Goal: Transaction & Acquisition: Purchase product/service

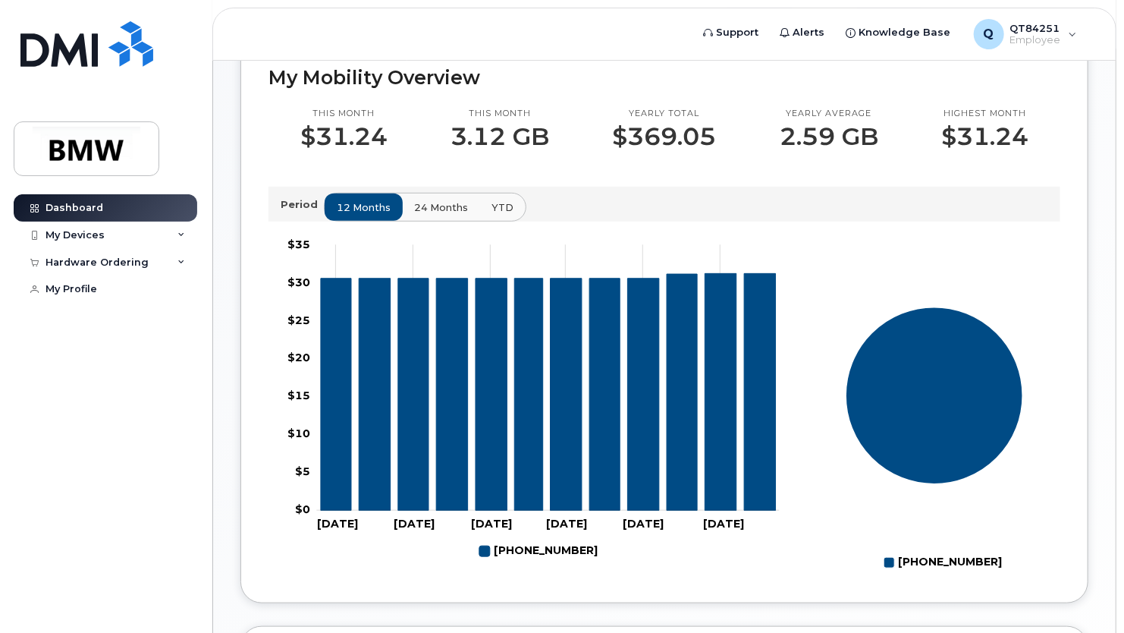
scroll to position [21, 0]
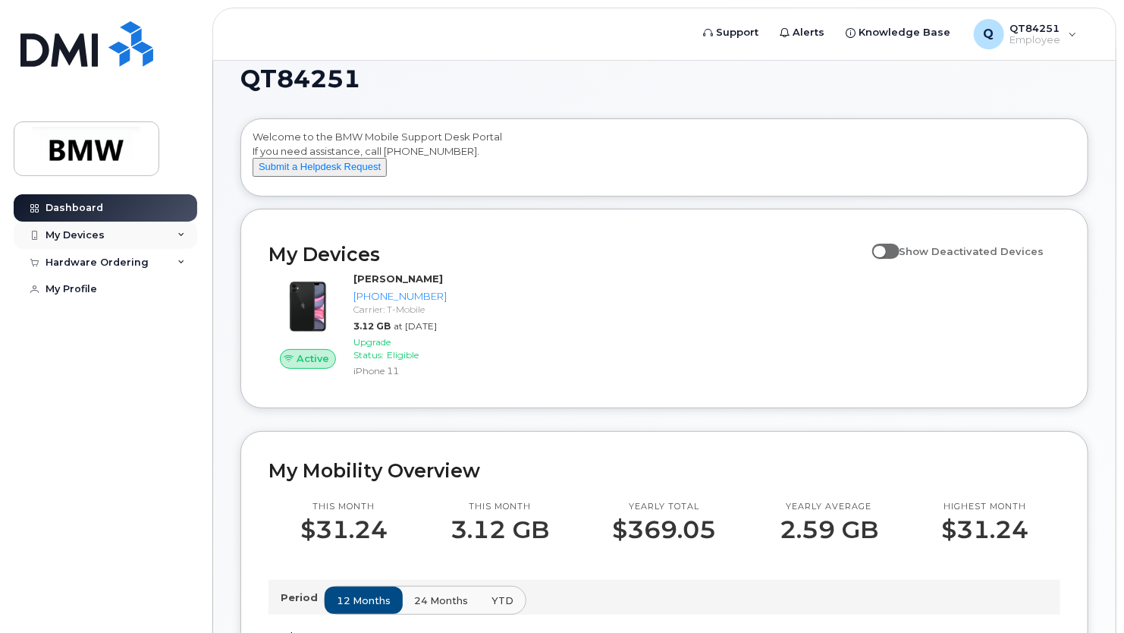
click at [86, 229] on div "My Devices" at bounding box center [75, 235] width 59 height 12
click at [102, 350] on div "Hardware Ordering" at bounding box center [97, 344] width 103 height 12
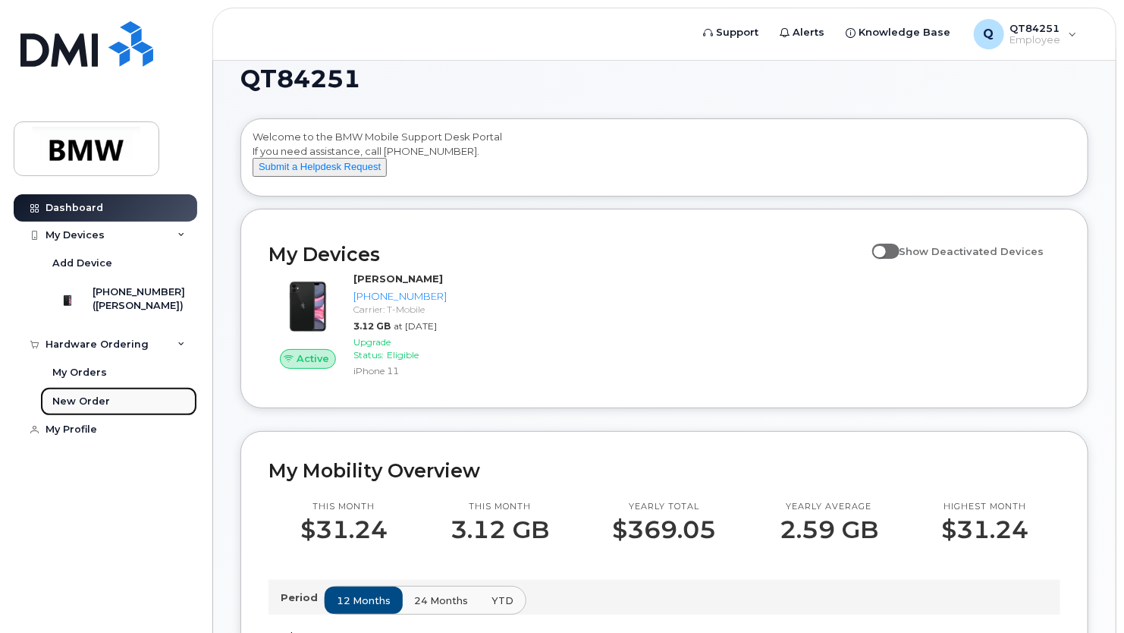
click at [84, 408] on div "New Order" at bounding box center [81, 401] width 58 height 14
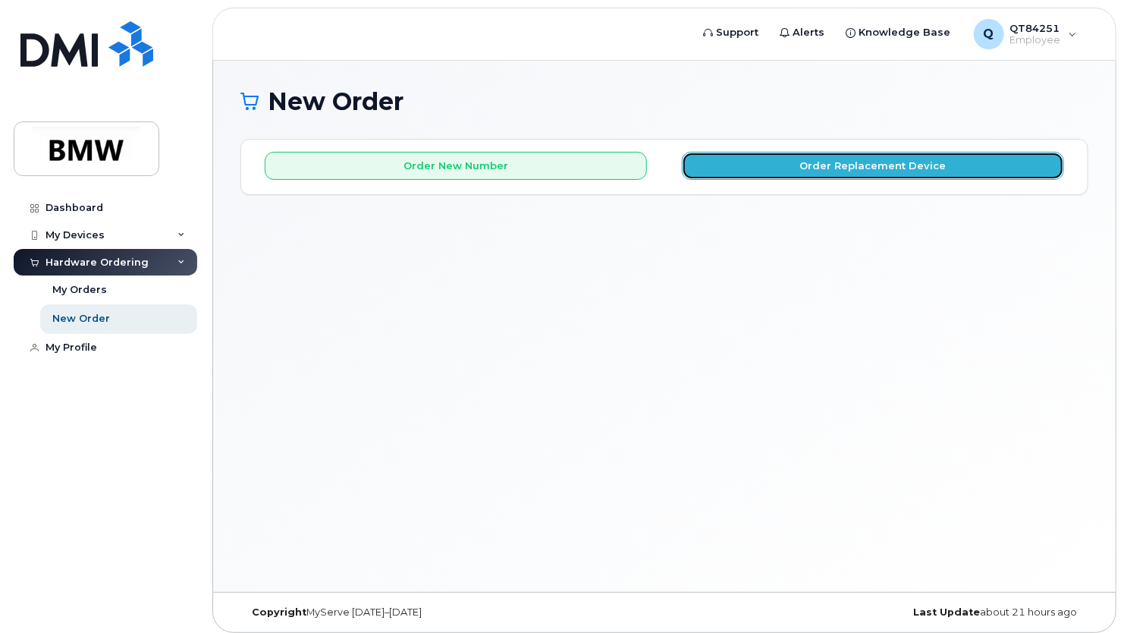
click at [841, 170] on button "Order Replacement Device" at bounding box center [873, 166] width 382 height 28
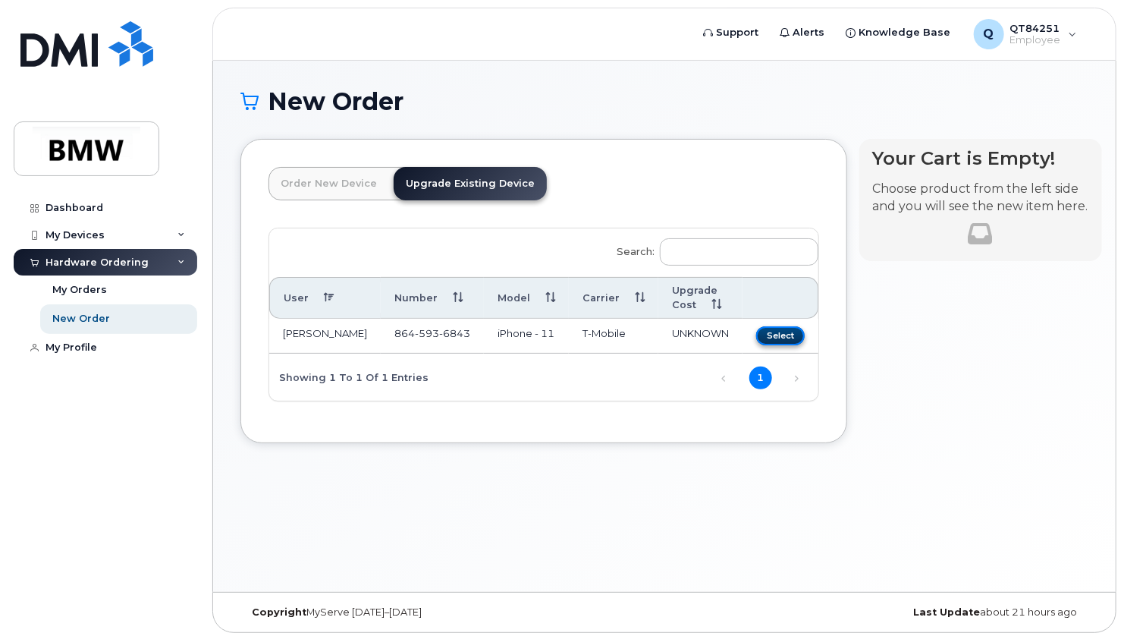
click at [756, 335] on button "Select" at bounding box center [780, 335] width 49 height 19
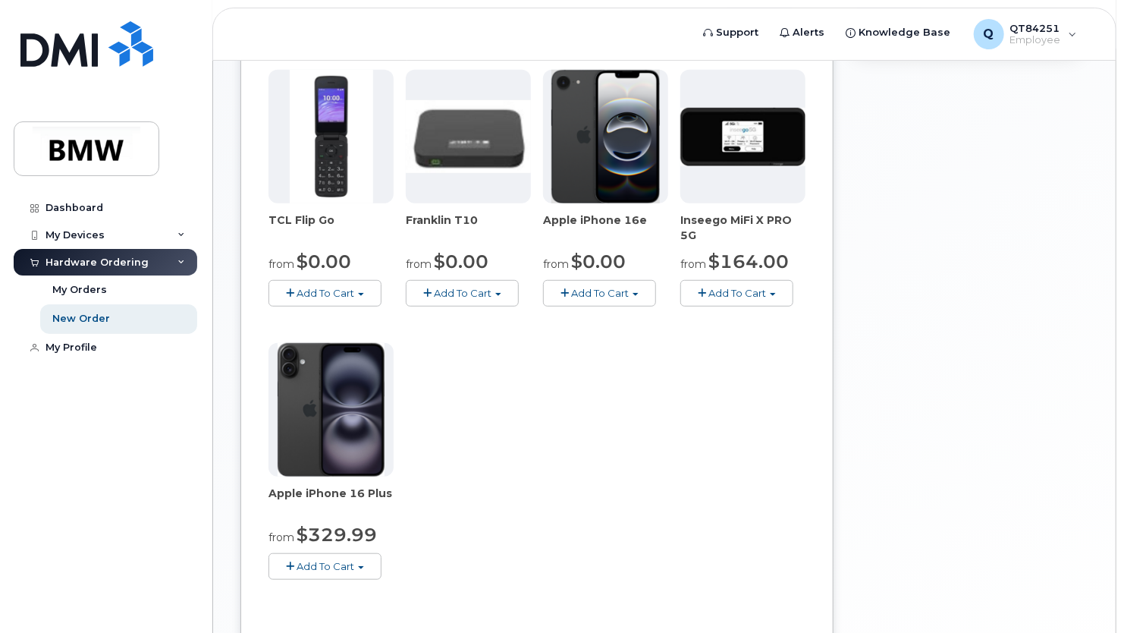
scroll to position [303, 0]
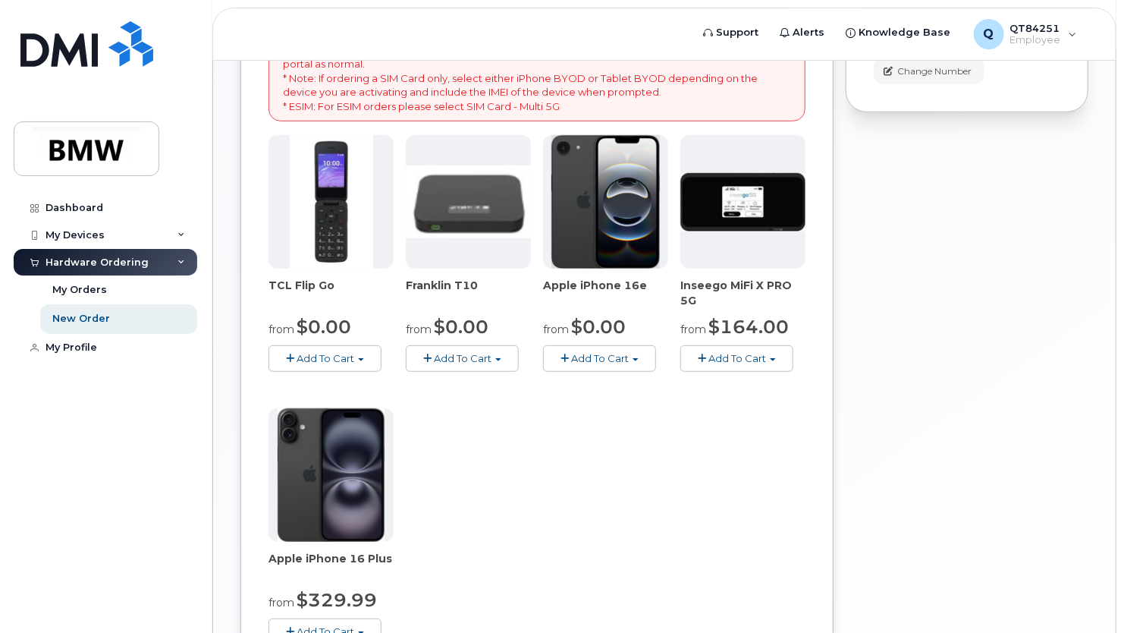
click at [586, 360] on span "Add To Cart" at bounding box center [600, 358] width 58 height 12
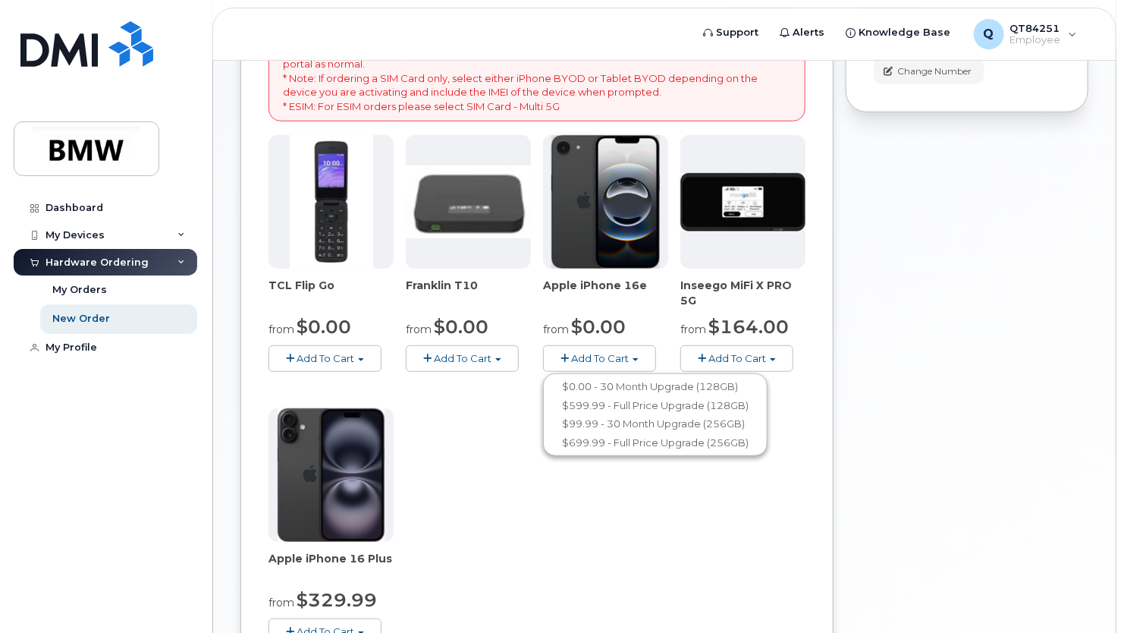
click at [566, 360] on span "button" at bounding box center [564, 358] width 8 height 10
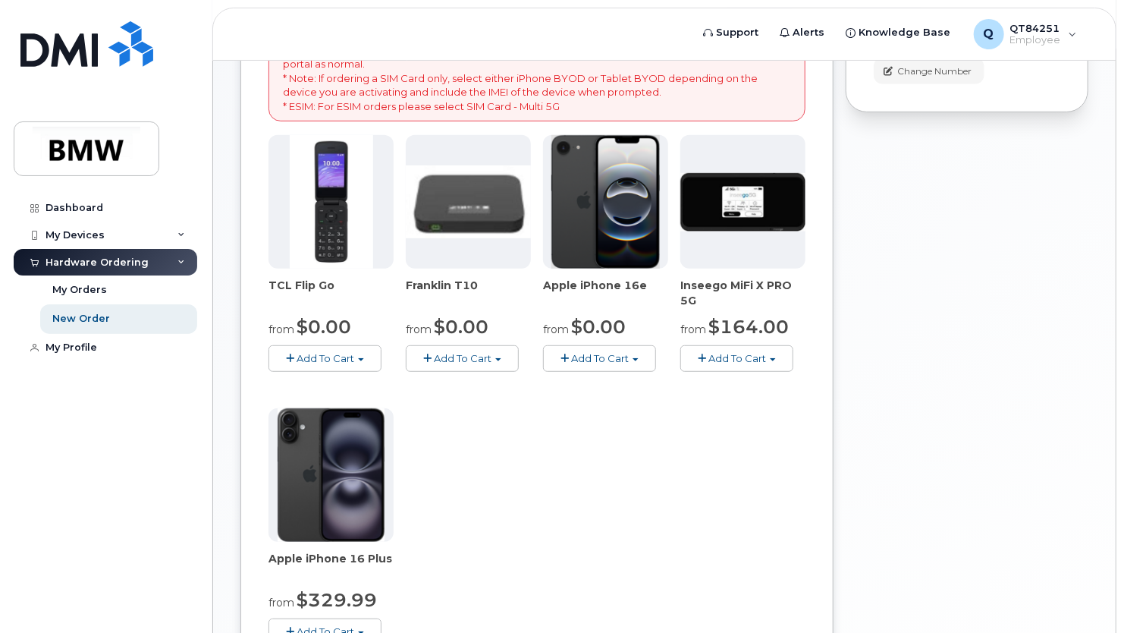
click at [631, 356] on button "Add To Cart" at bounding box center [599, 358] width 113 height 27
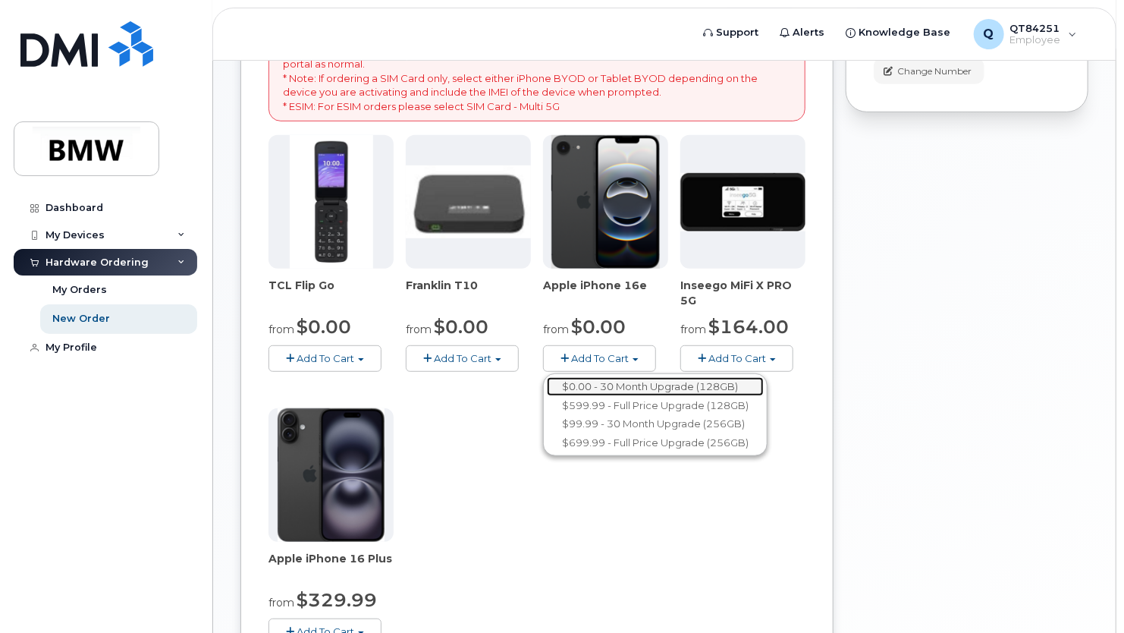
click at [634, 384] on link "$0.00 - 30 Month Upgrade (128GB)" at bounding box center [655, 386] width 217 height 19
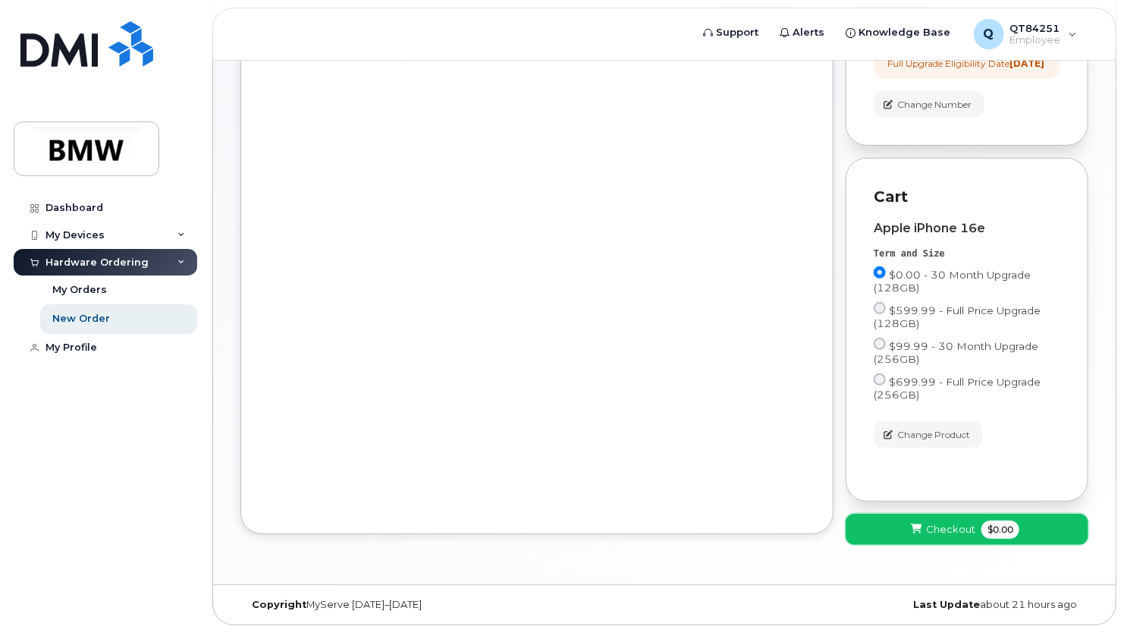
click at [891, 527] on button "Checkout $0.00" at bounding box center [967, 528] width 243 height 31
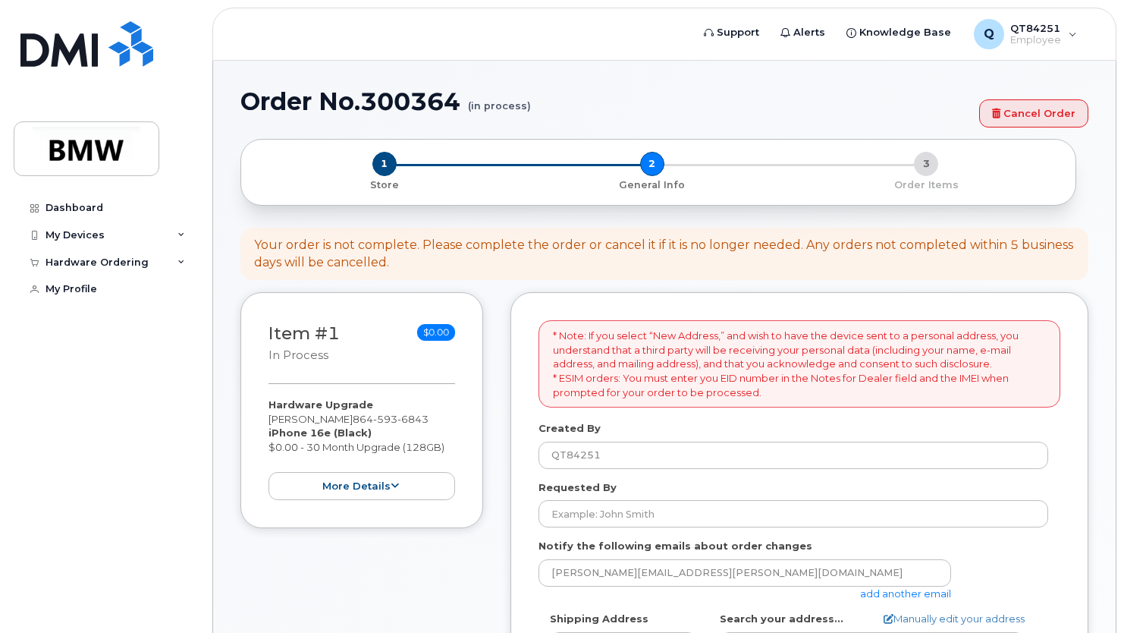
select select
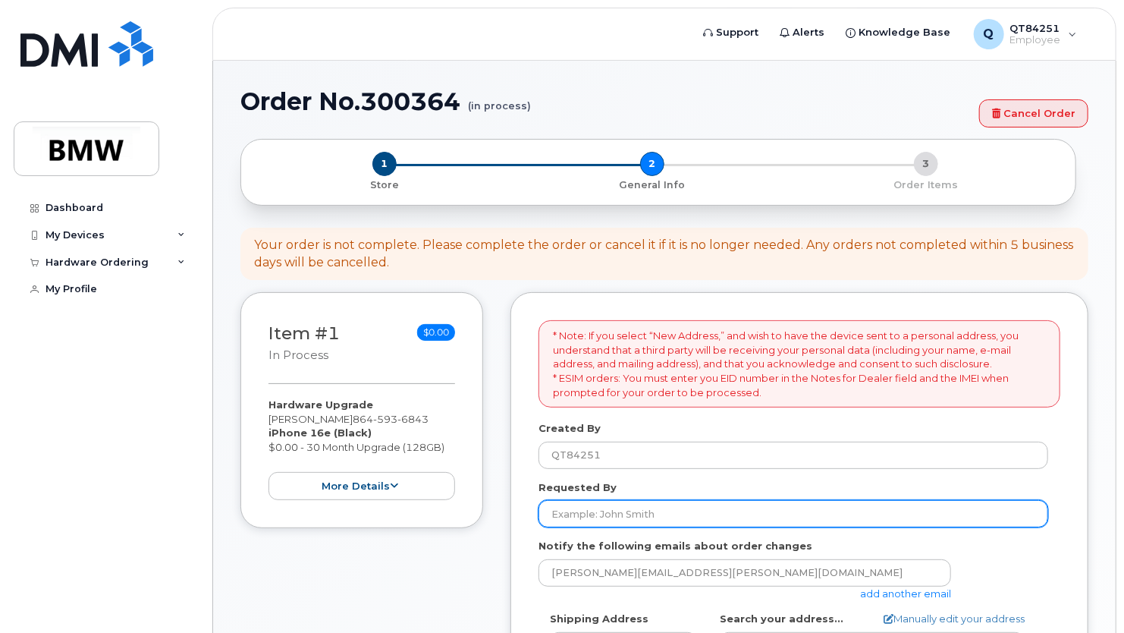
click at [610, 511] on input "Requested By" at bounding box center [794, 513] width 510 height 27
type input "[PERSON_NAME]"
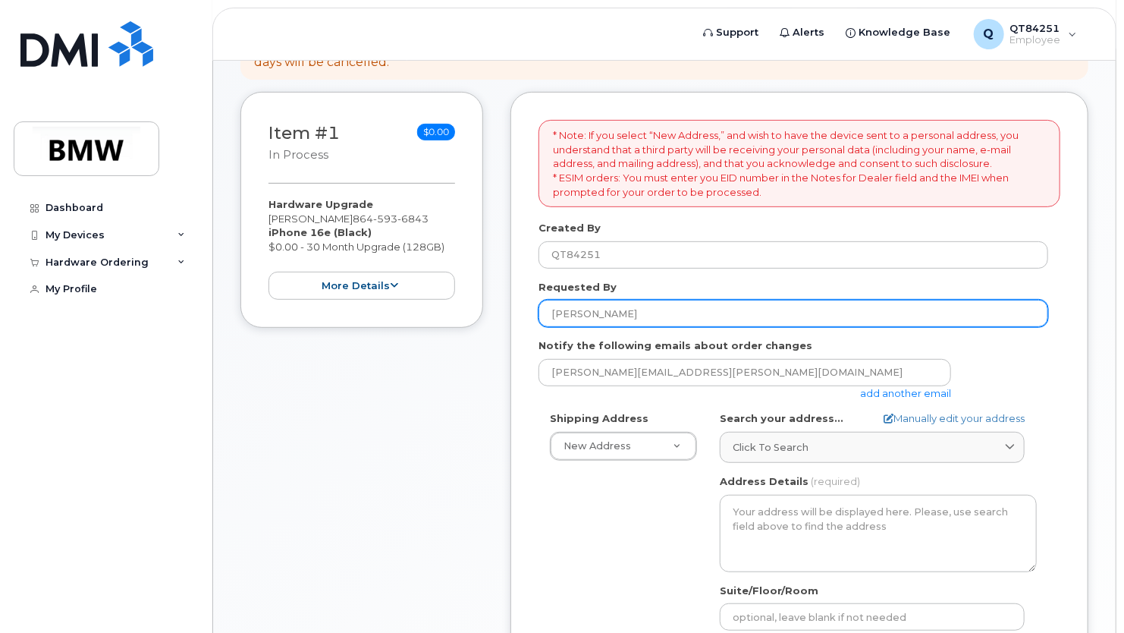
scroll to position [228, 0]
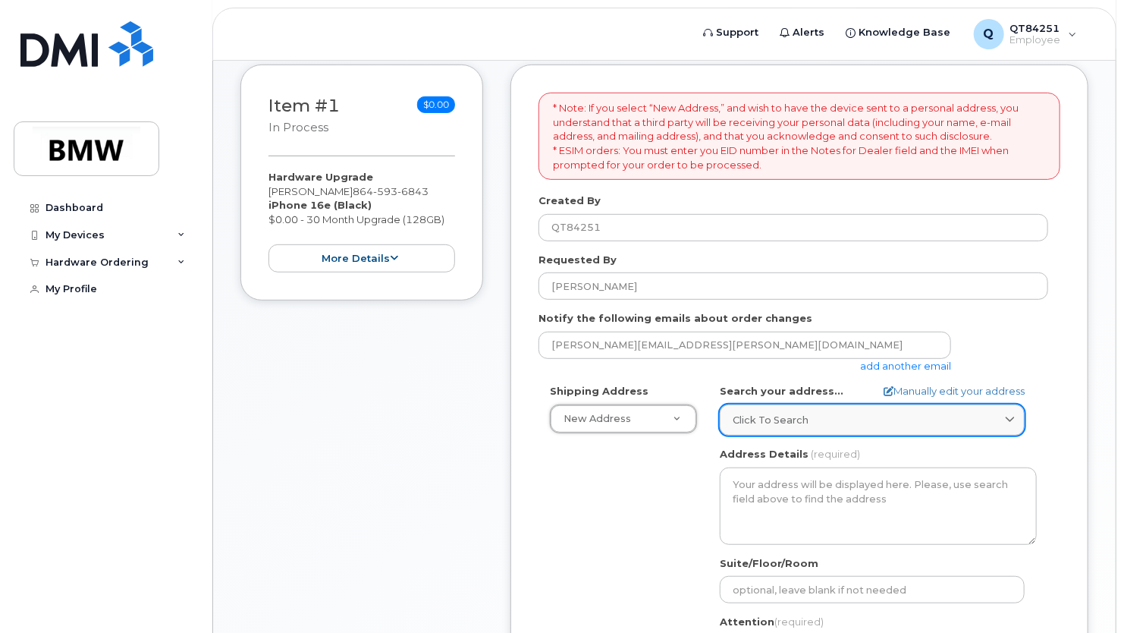
click at [855, 424] on div "Click to search" at bounding box center [872, 420] width 279 height 14
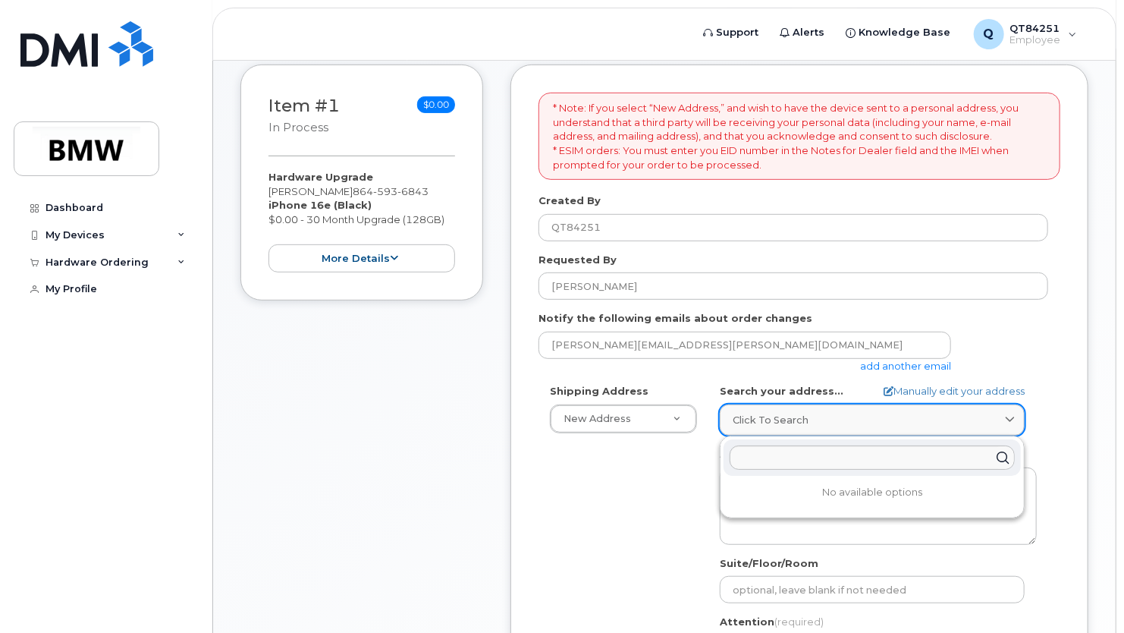
click at [1019, 413] on link "Click to search" at bounding box center [872, 419] width 305 height 31
click at [768, 380] on form "* Note: If you select “New Address,” and wish to have the device sent to a pers…" at bounding box center [800, 473] width 522 height 760
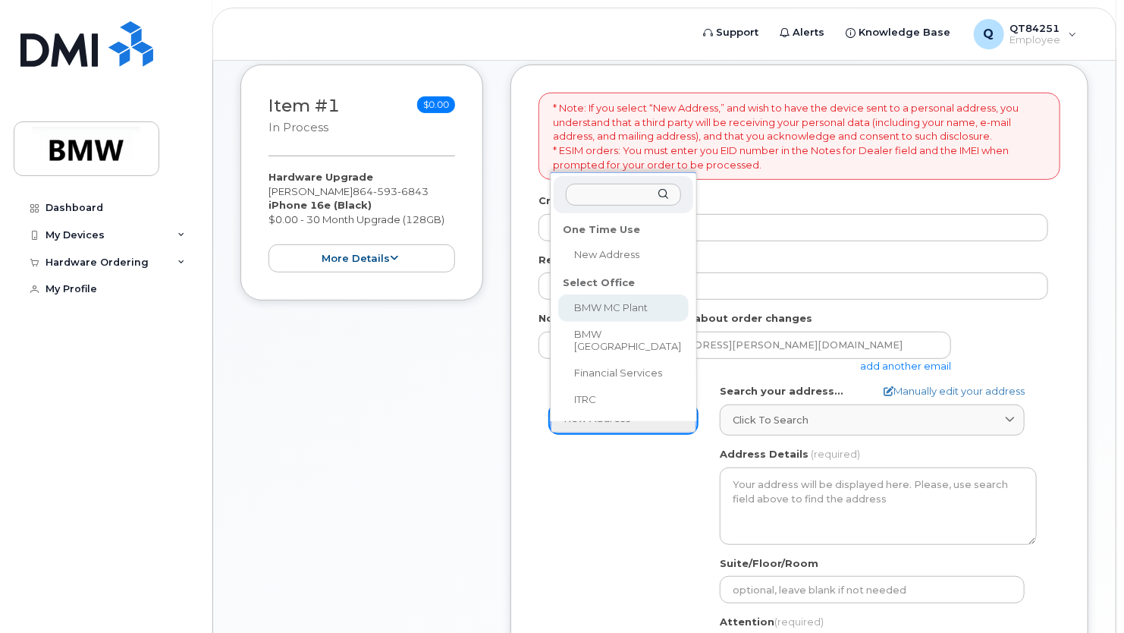
select select
type textarea "1400 Highway 101 S GREER SC 29651-6731 UNITED STATES Greer South Carolina 29651…"
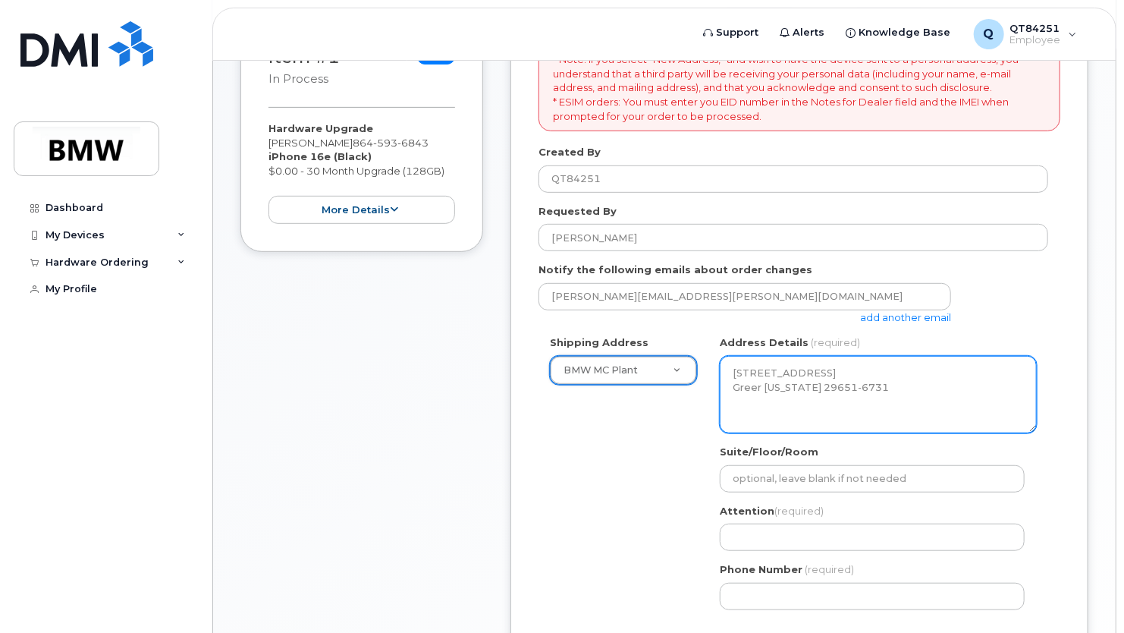
scroll to position [303, 0]
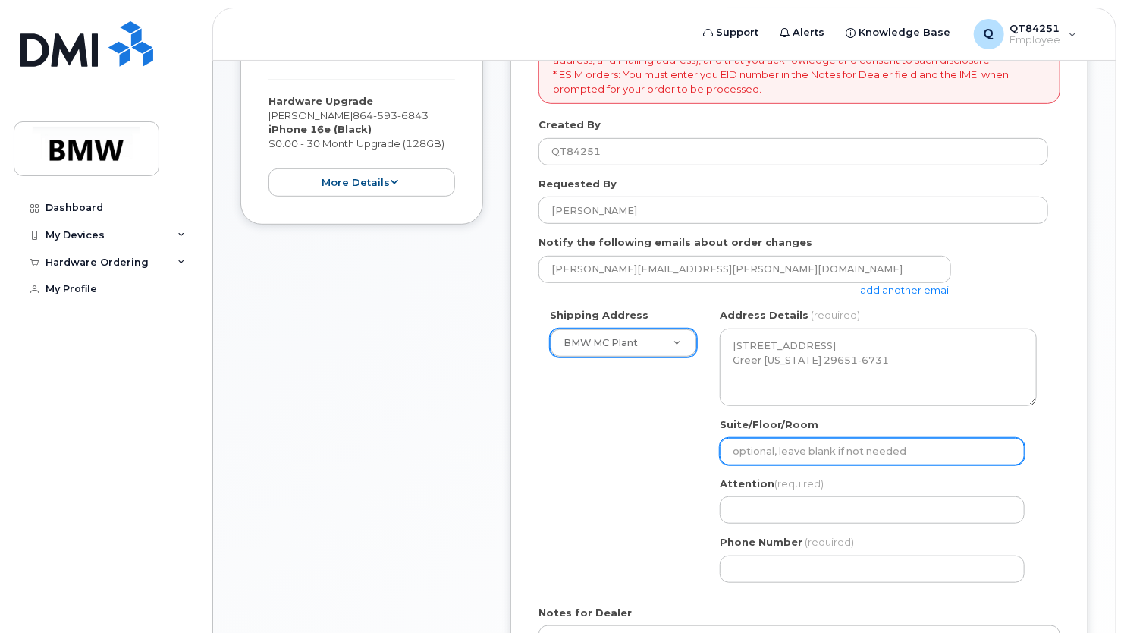
click at [771, 443] on input "Suite/Floor/Room" at bounding box center [872, 451] width 305 height 27
type input "Column AF40 "Inside VPS shop""
type input "[PERSON_NAME]"
type input "8645936843"
select select
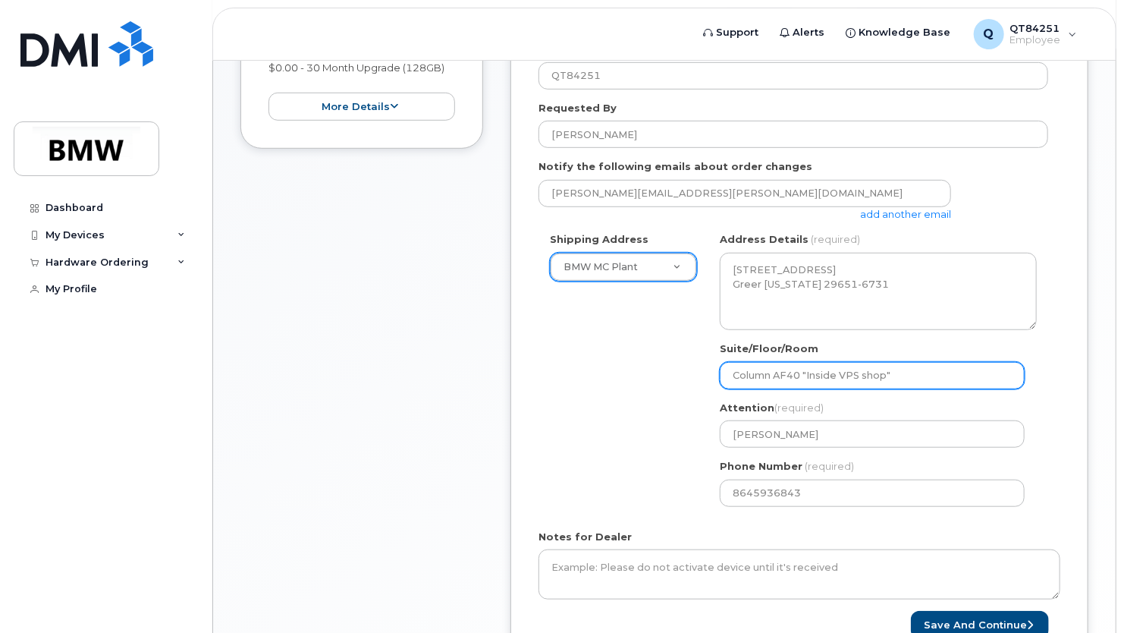
scroll to position [455, 0]
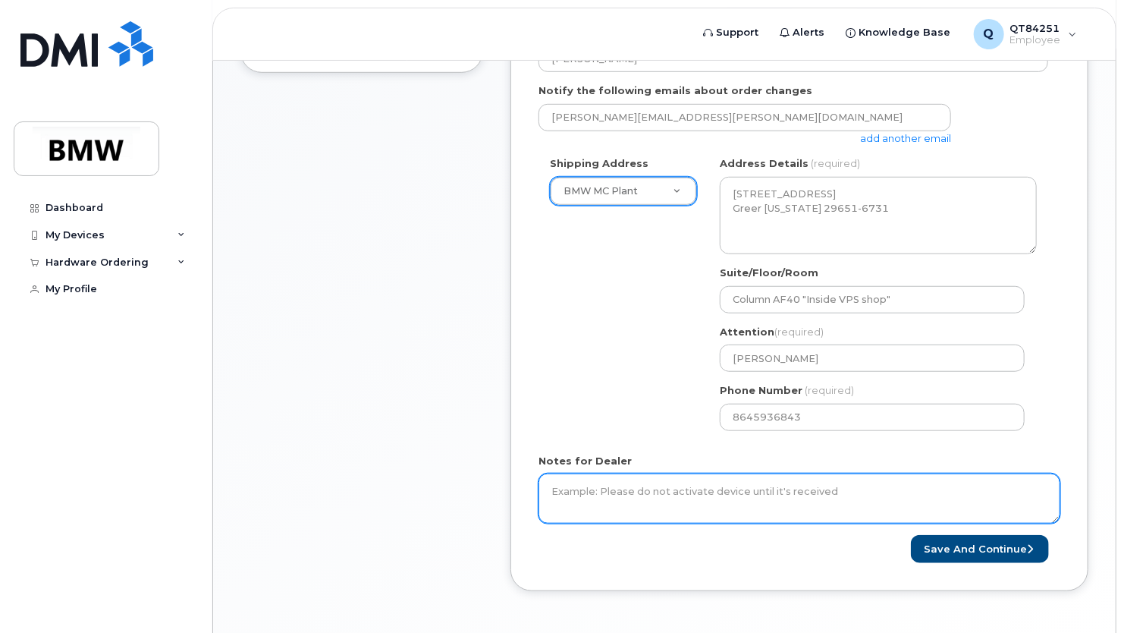
click at [755, 497] on textarea "Notes for Dealer" at bounding box center [800, 498] width 522 height 50
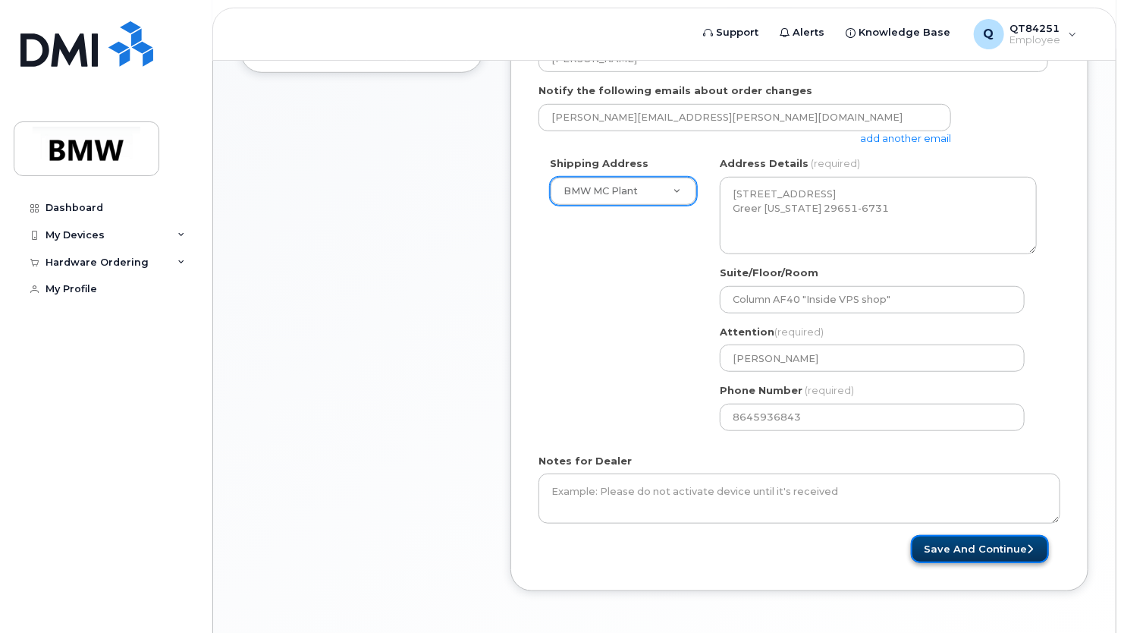
click at [940, 546] on button "Save and Continue" at bounding box center [980, 549] width 138 height 28
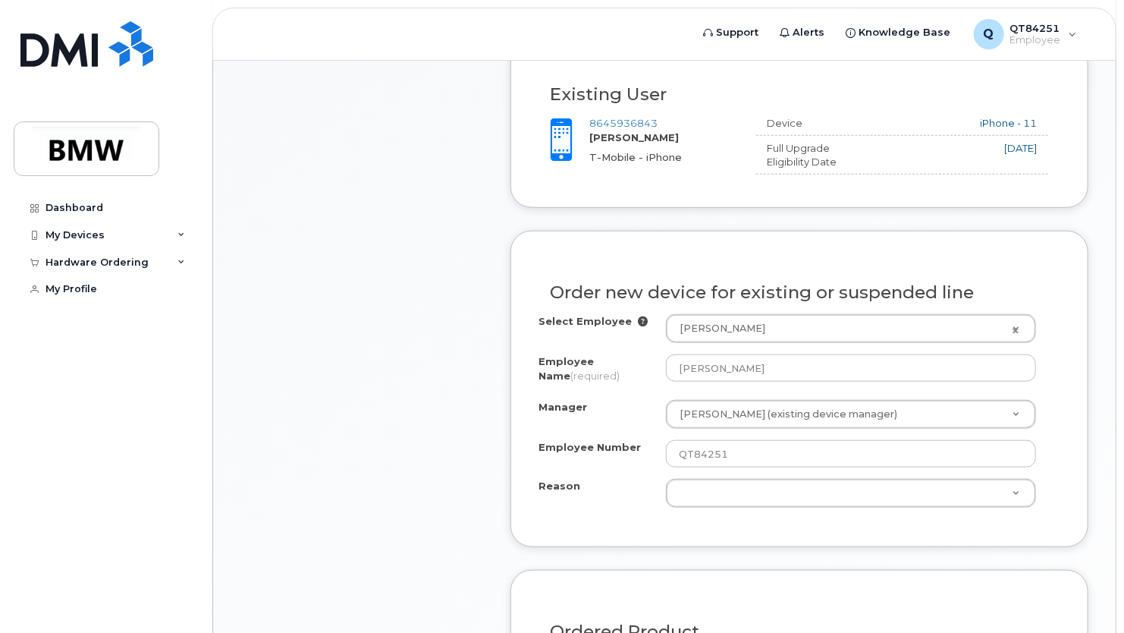
scroll to position [1150, 0]
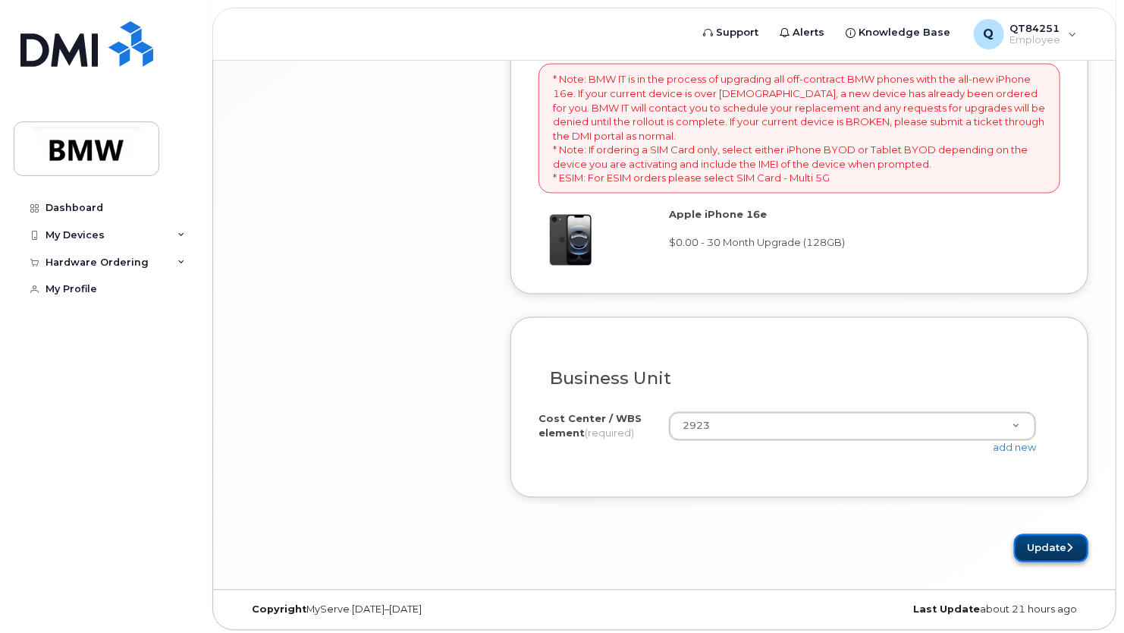
click at [1031, 544] on button "Update" at bounding box center [1051, 548] width 74 height 28
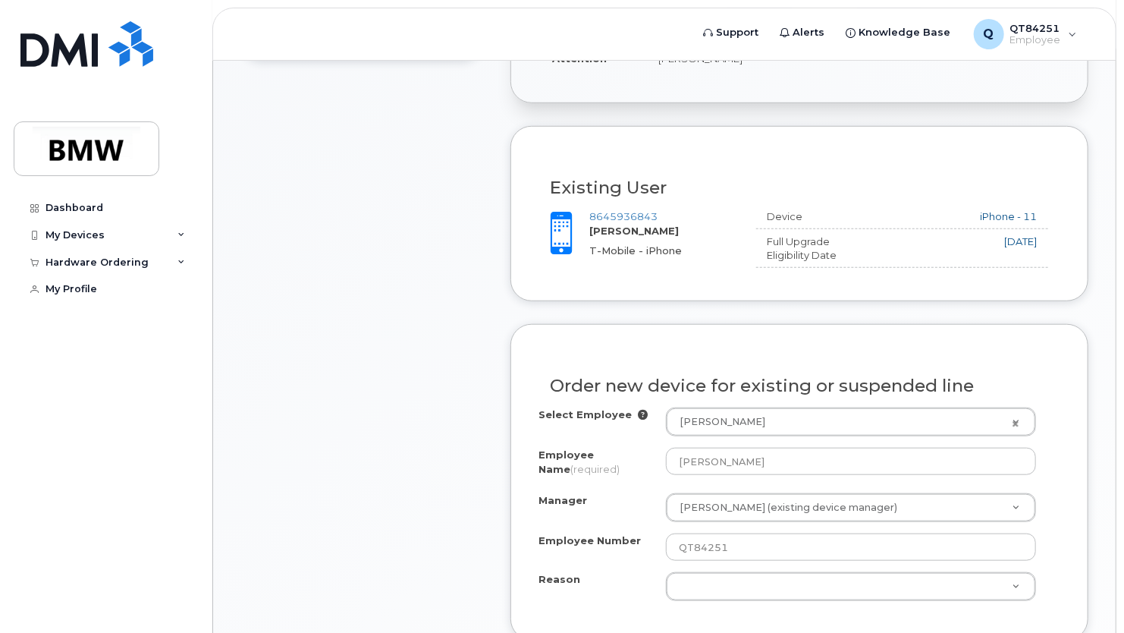
scroll to position [0, 0]
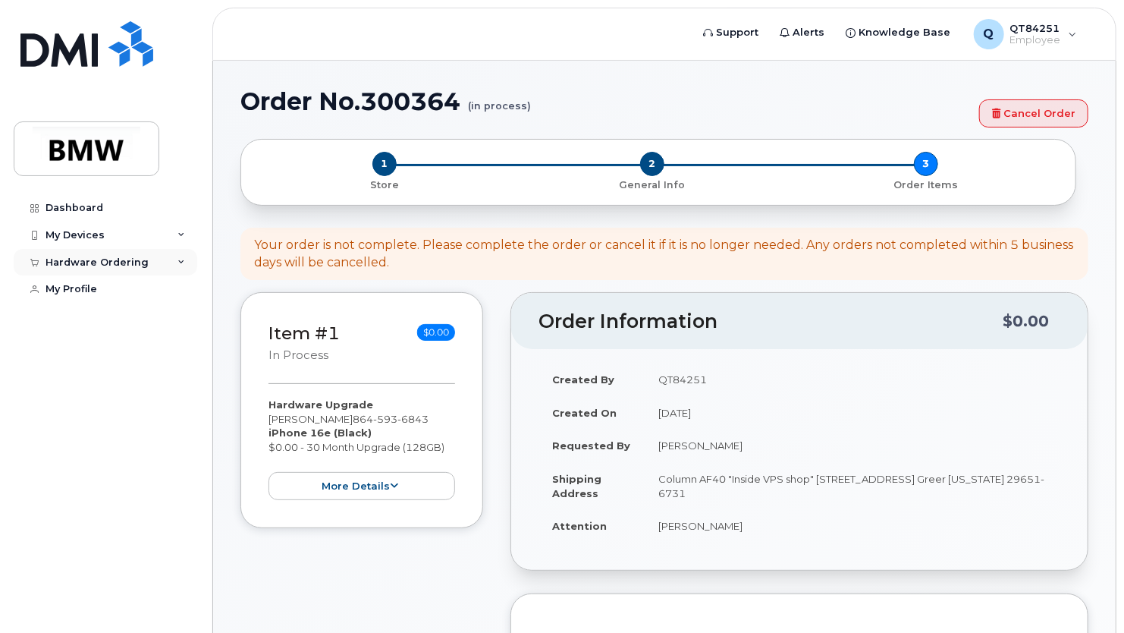
click at [105, 253] on div "Hardware Ordering" at bounding box center [106, 262] width 184 height 27
click at [93, 288] on div "My Orders" at bounding box center [79, 290] width 55 height 14
